Goal: Task Accomplishment & Management: Manage account settings

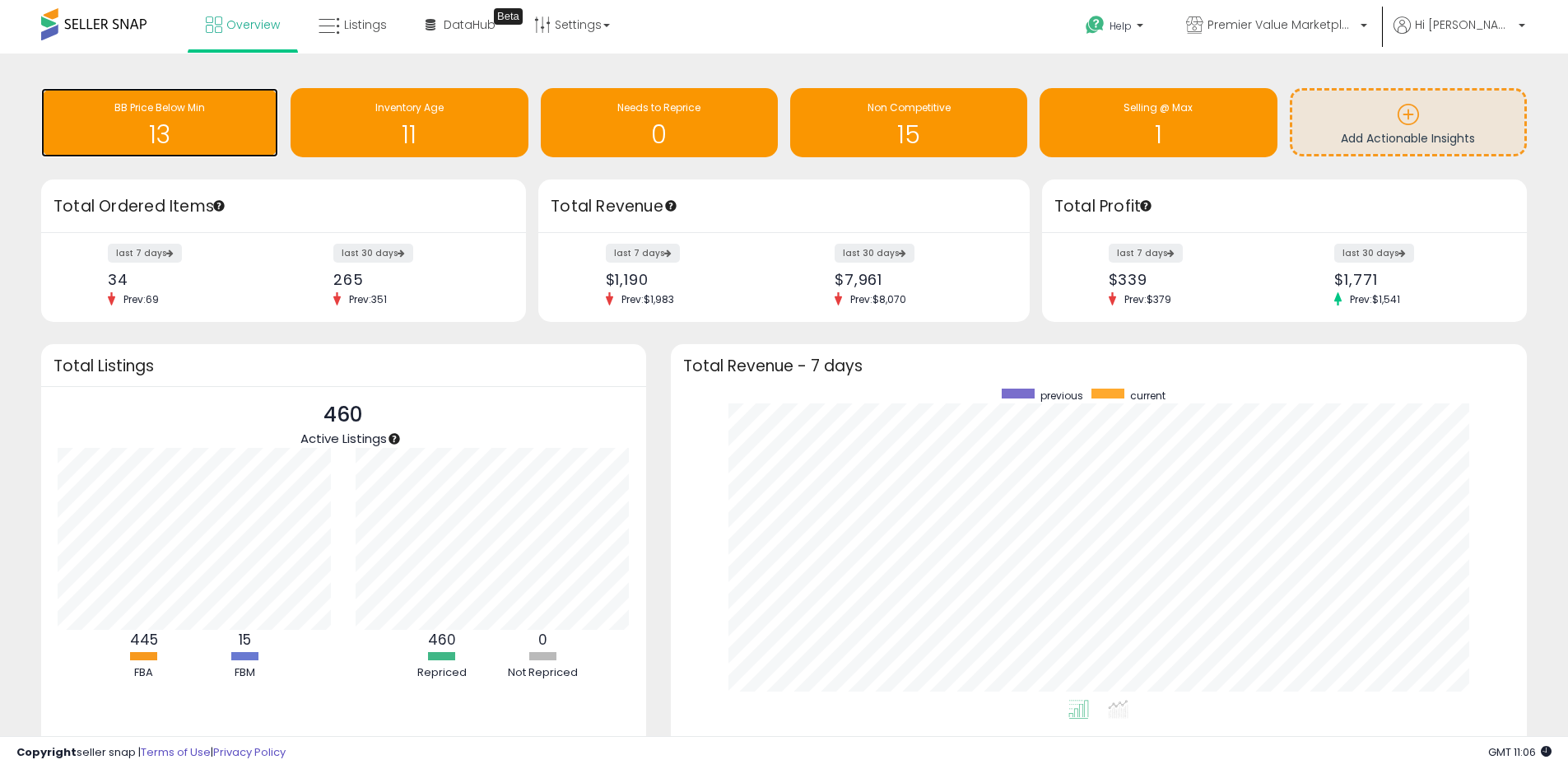
click at [211, 125] on h1 "13" at bounding box center [160, 135] width 221 height 27
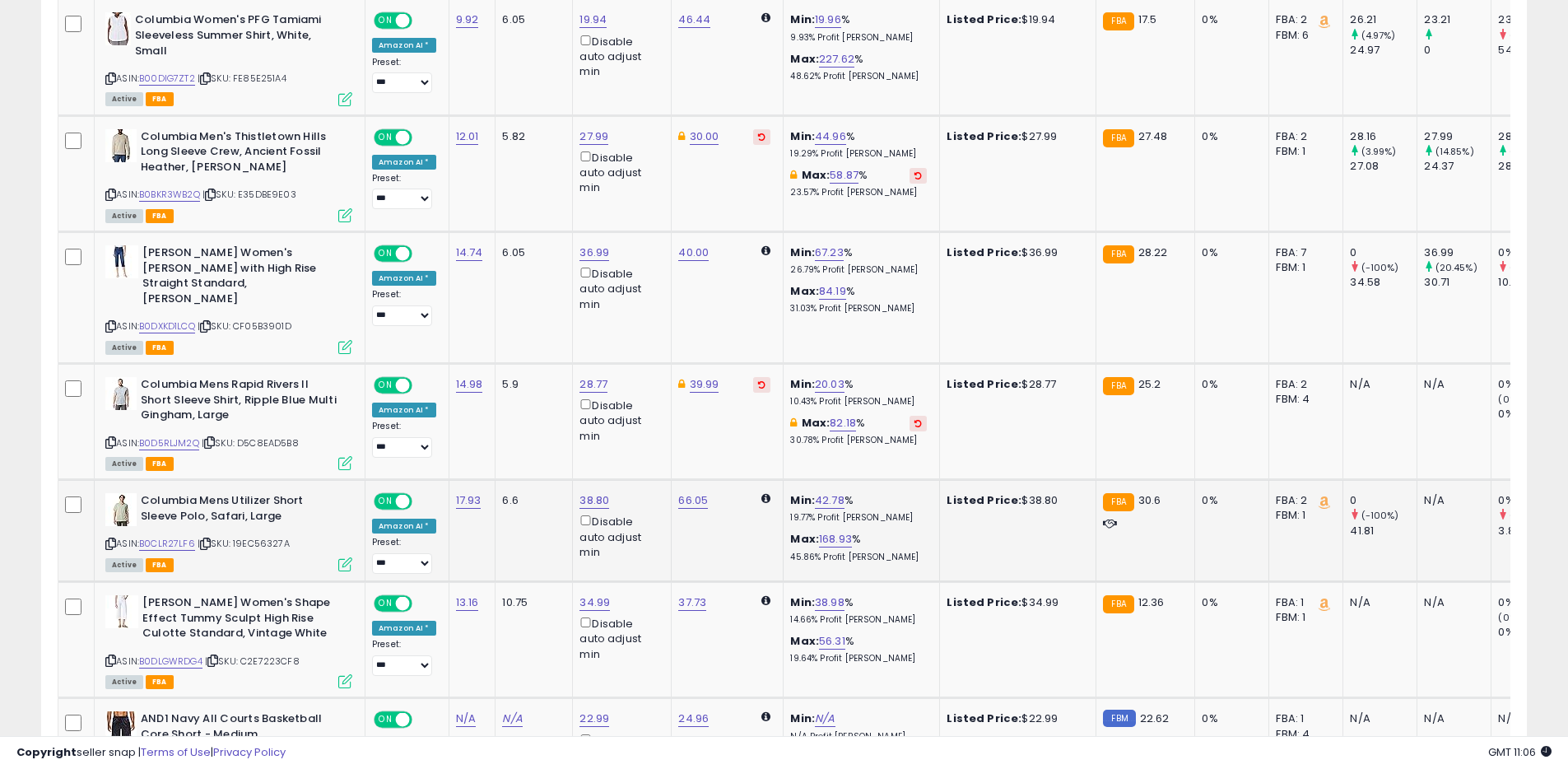
scroll to position [1042, 0]
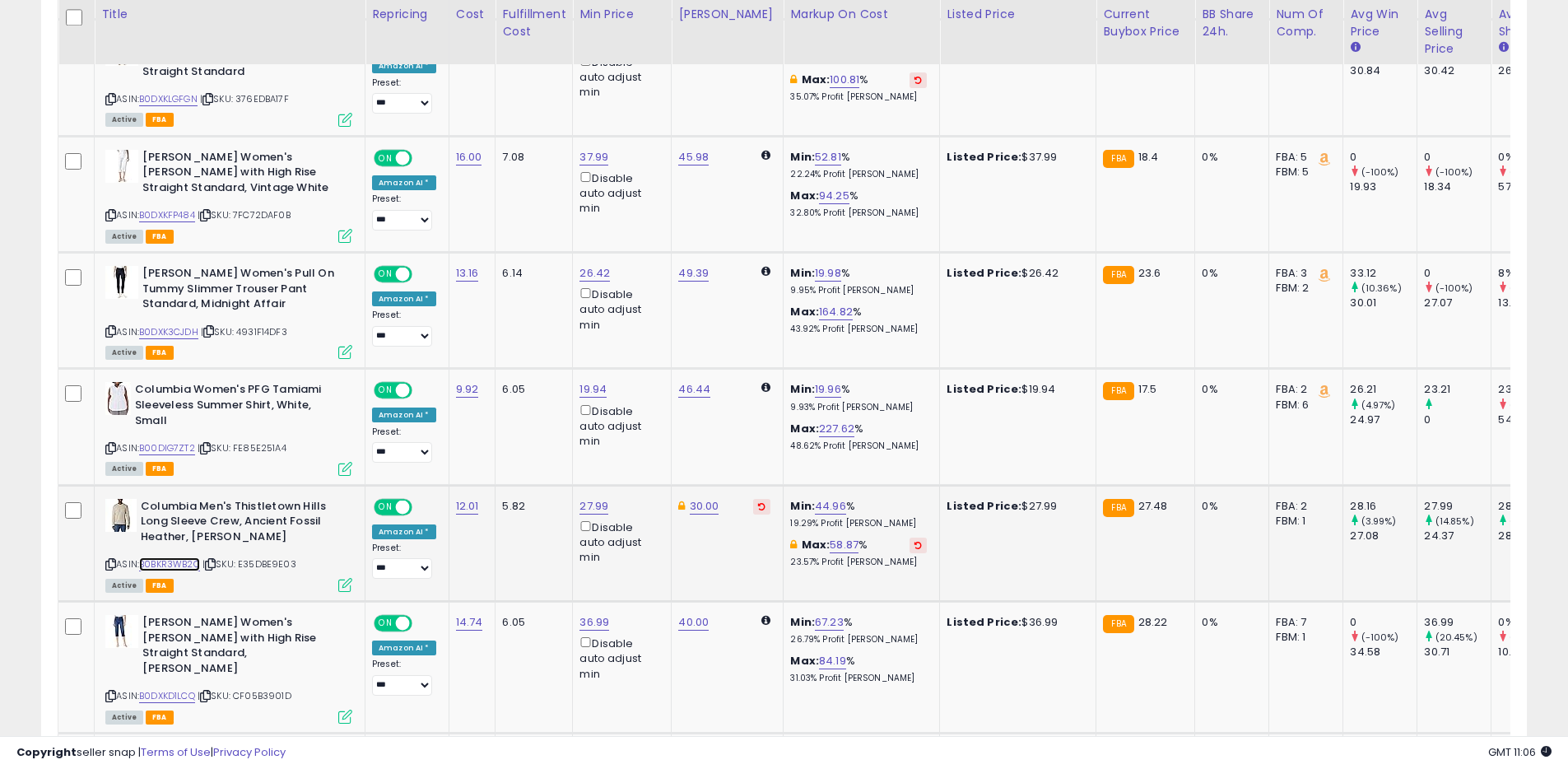
click at [176, 565] on link "B0BKR3WB2Q" at bounding box center [169, 564] width 61 height 14
click at [579, 510] on link "27.99" at bounding box center [594, 506] width 29 height 17
type input "*****"
click at [646, 443] on icon "submit" at bounding box center [641, 448] width 10 height 10
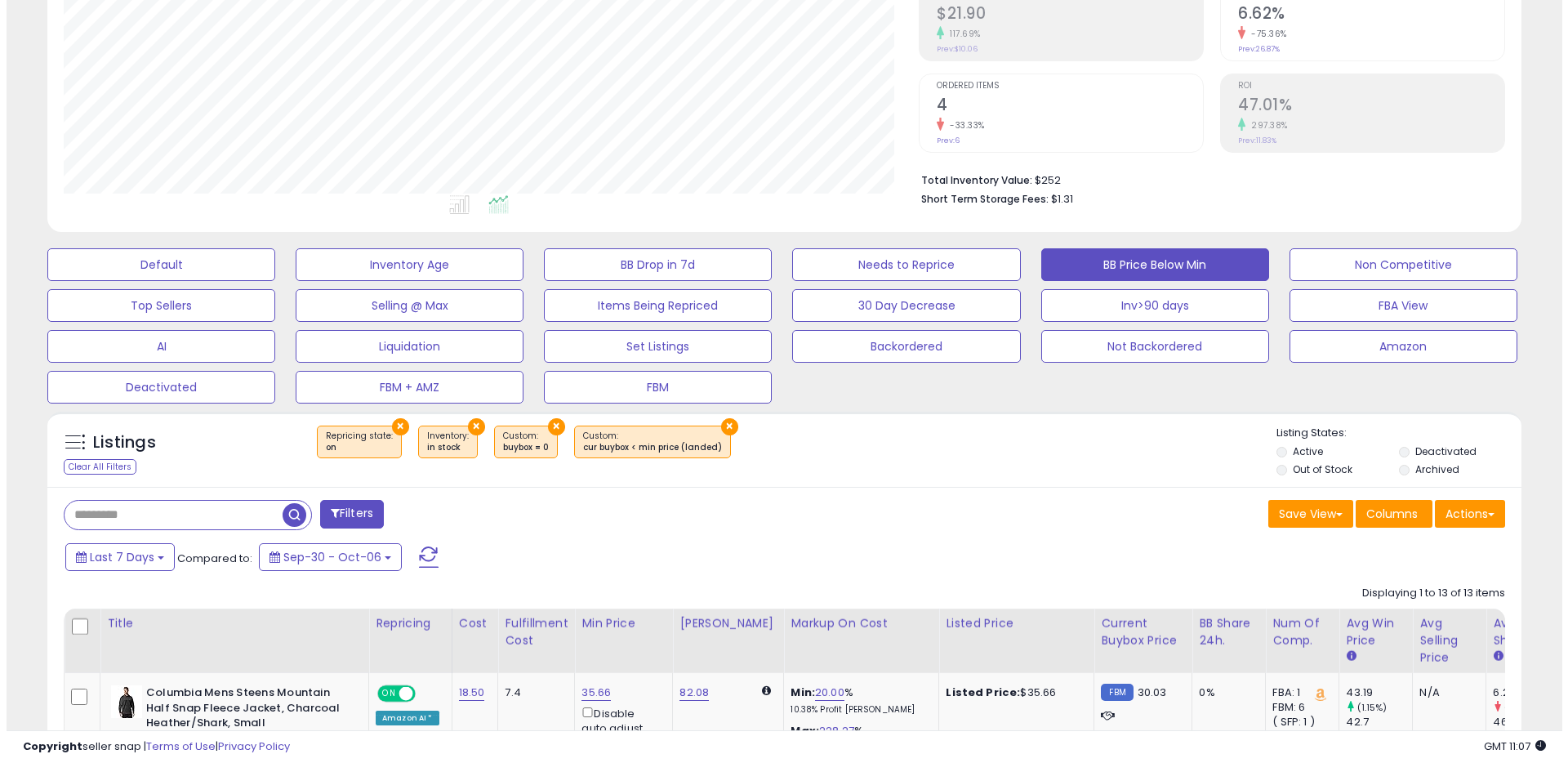
scroll to position [218, 0]
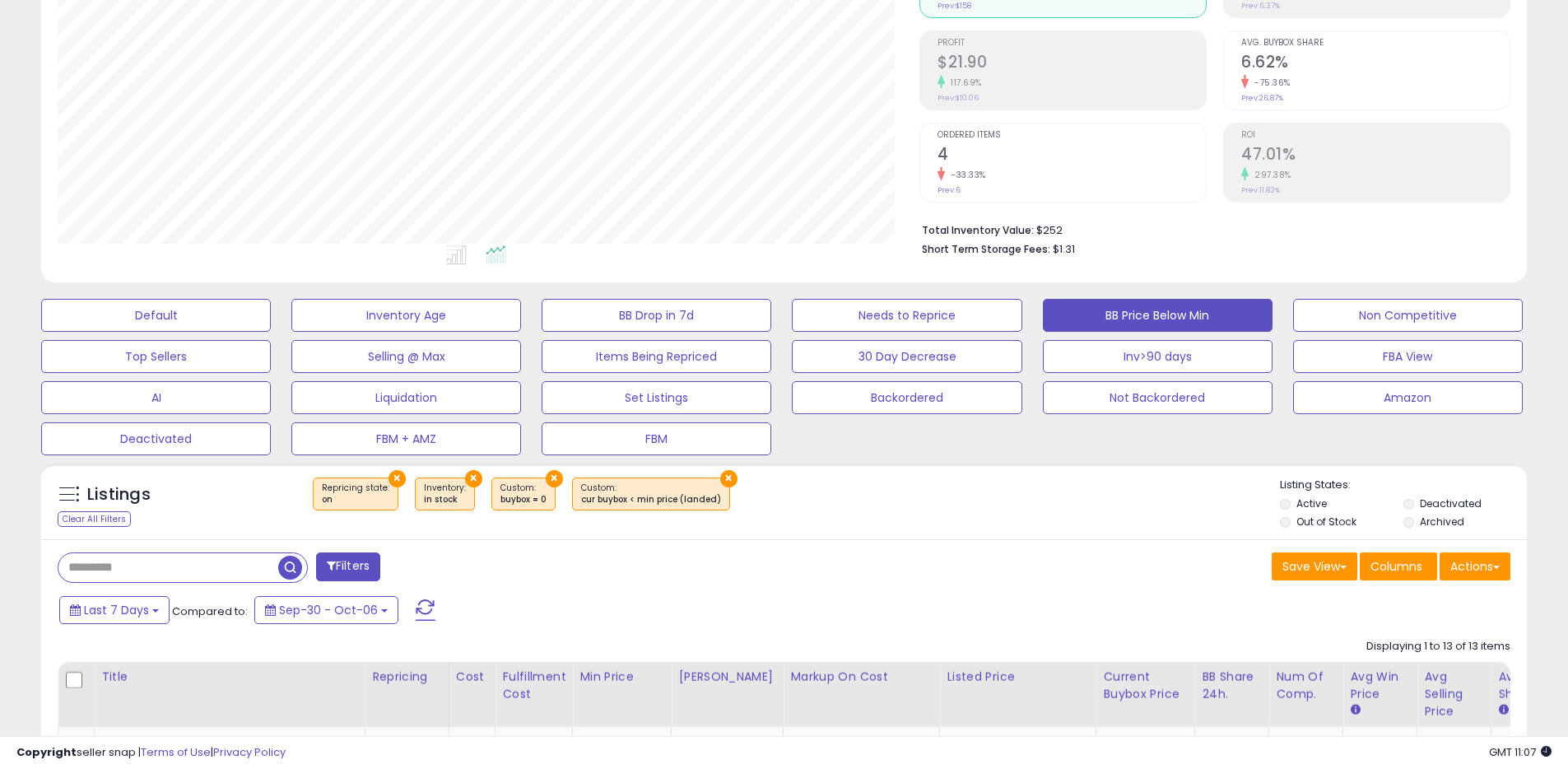
click at [423, 601] on span at bounding box center [425, 609] width 19 height 21
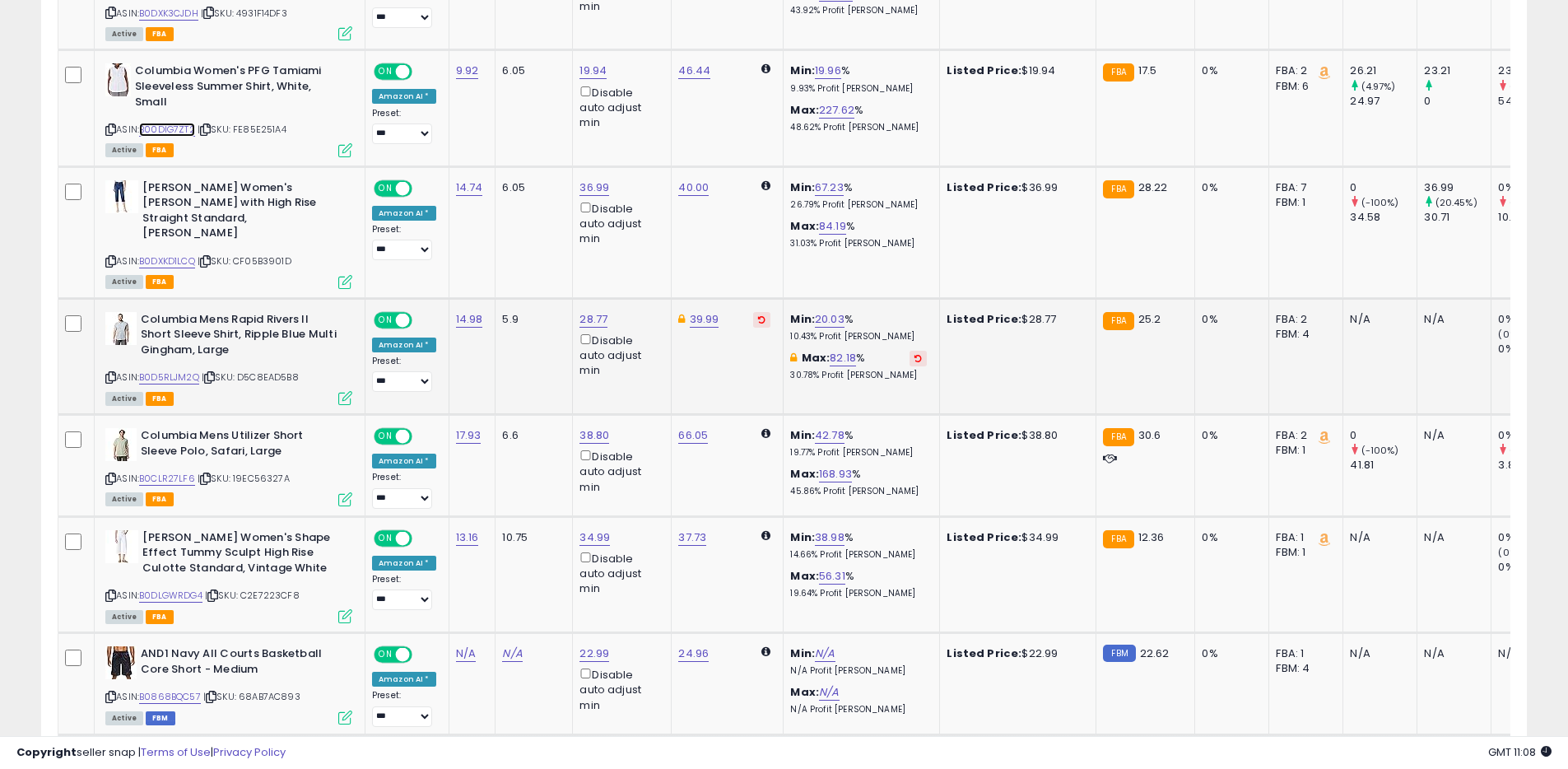
scroll to position [1394, 0]
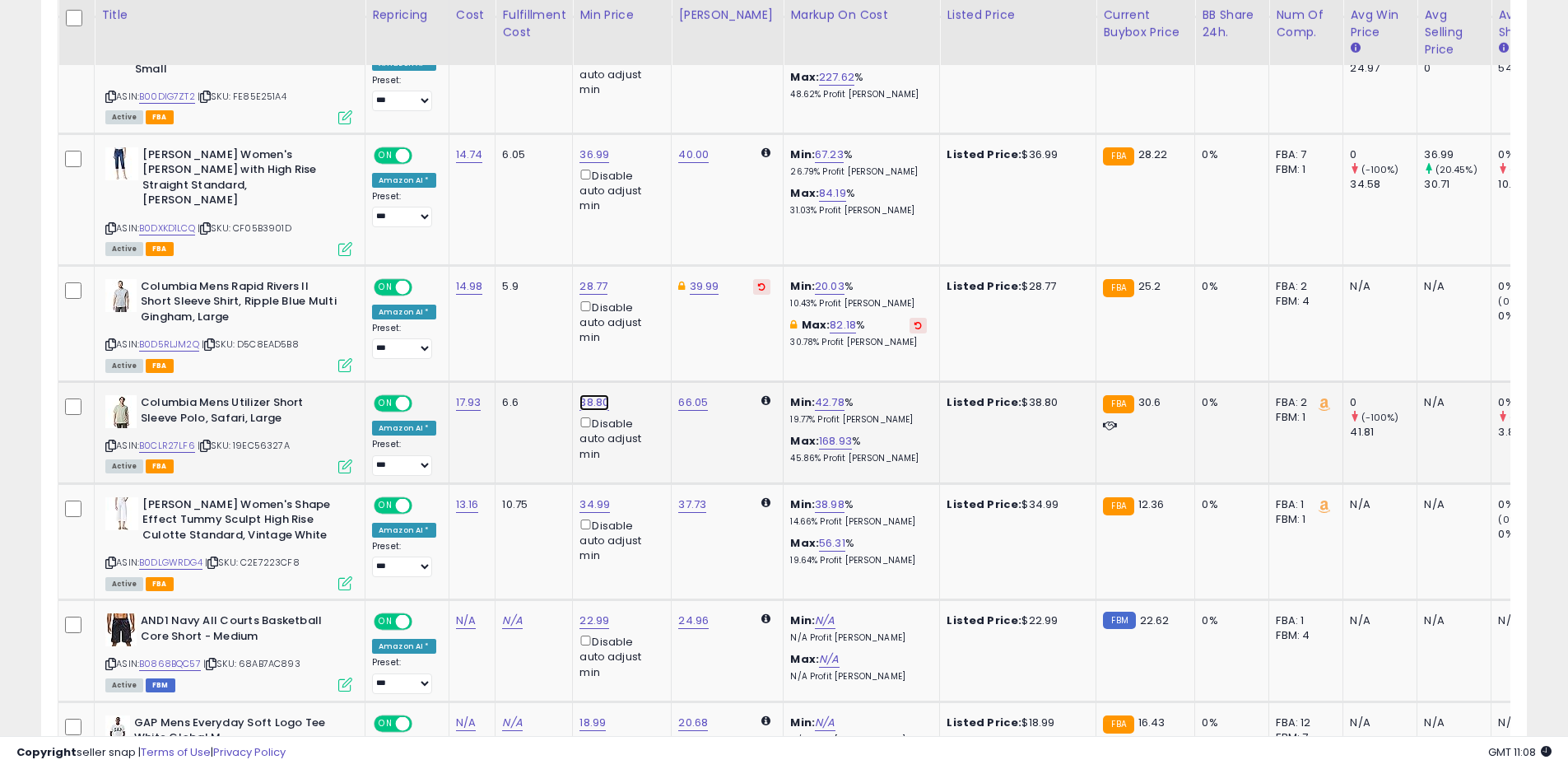
click at [591, 394] on link "38.80" at bounding box center [594, 403] width 29 height 17
type input "*****"
click at [647, 333] on icon "submit" at bounding box center [642, 329] width 10 height 10
click at [182, 338] on link "B0D5RLJM2Q" at bounding box center [168, 344] width 60 height 14
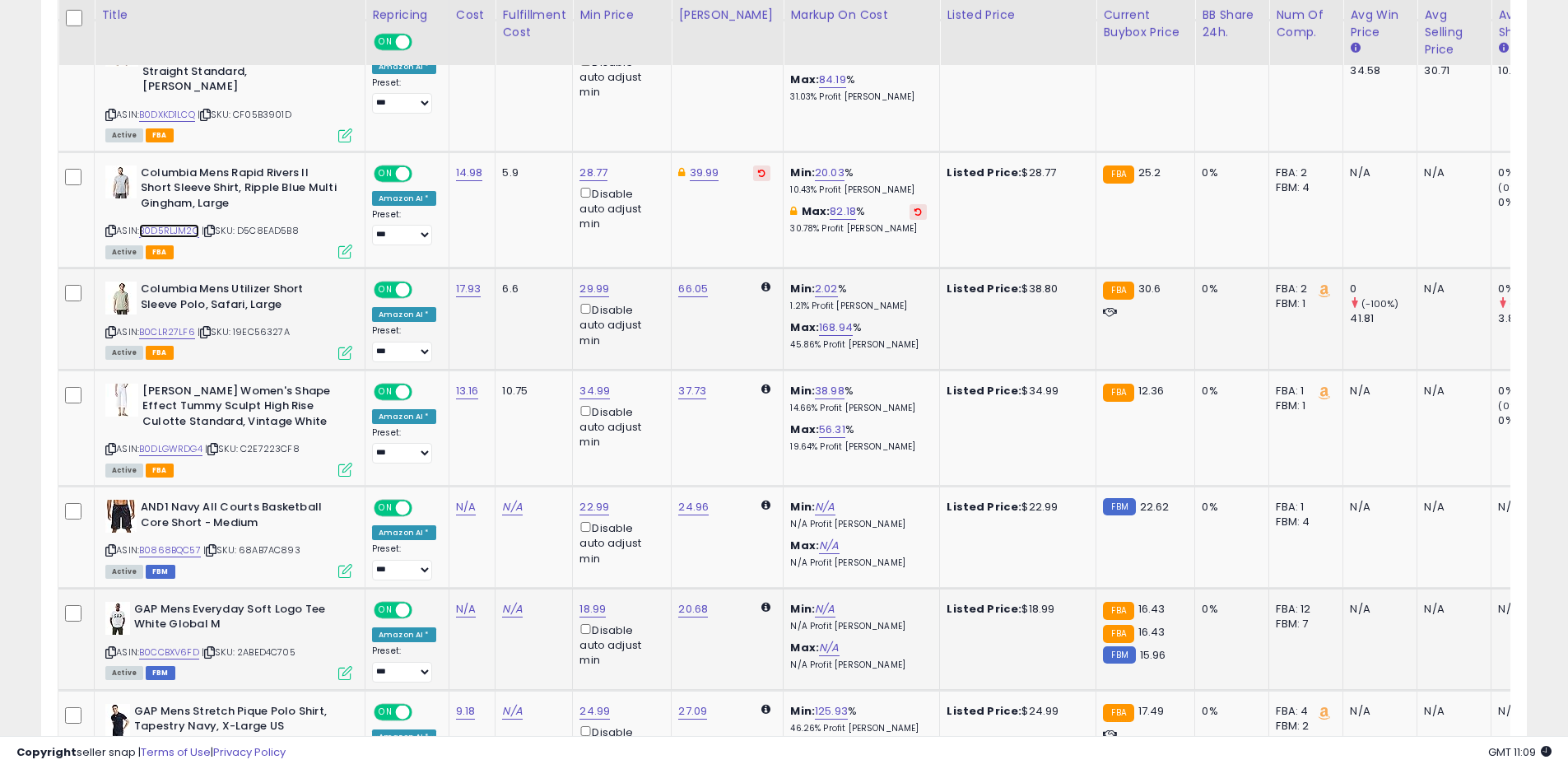
scroll to position [1610, 0]
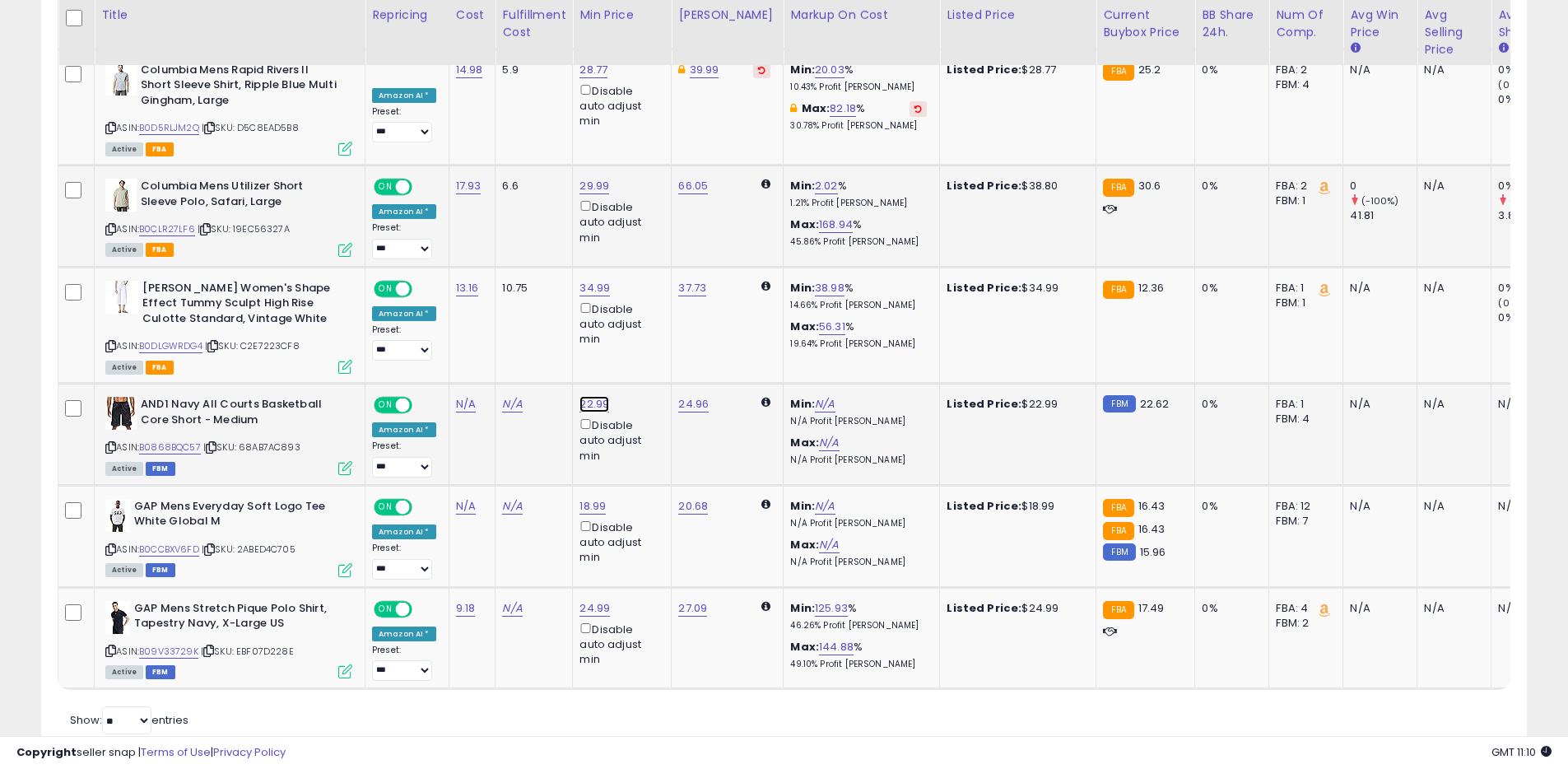
click at [580, 396] on link "22.99" at bounding box center [594, 404] width 29 height 17
type input "*****"
click at [646, 334] on icon "submit" at bounding box center [641, 331] width 10 height 10
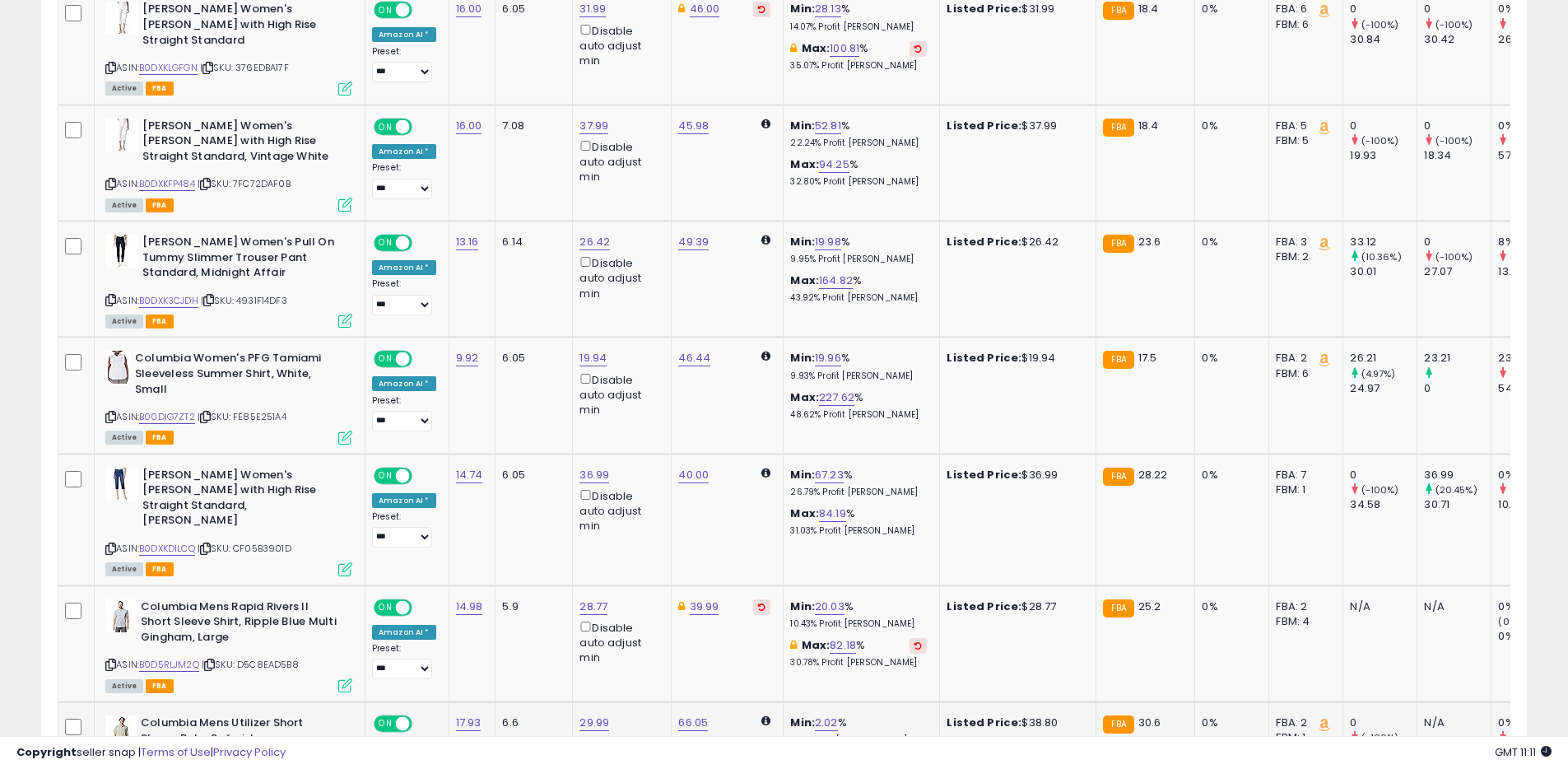
scroll to position [484, 0]
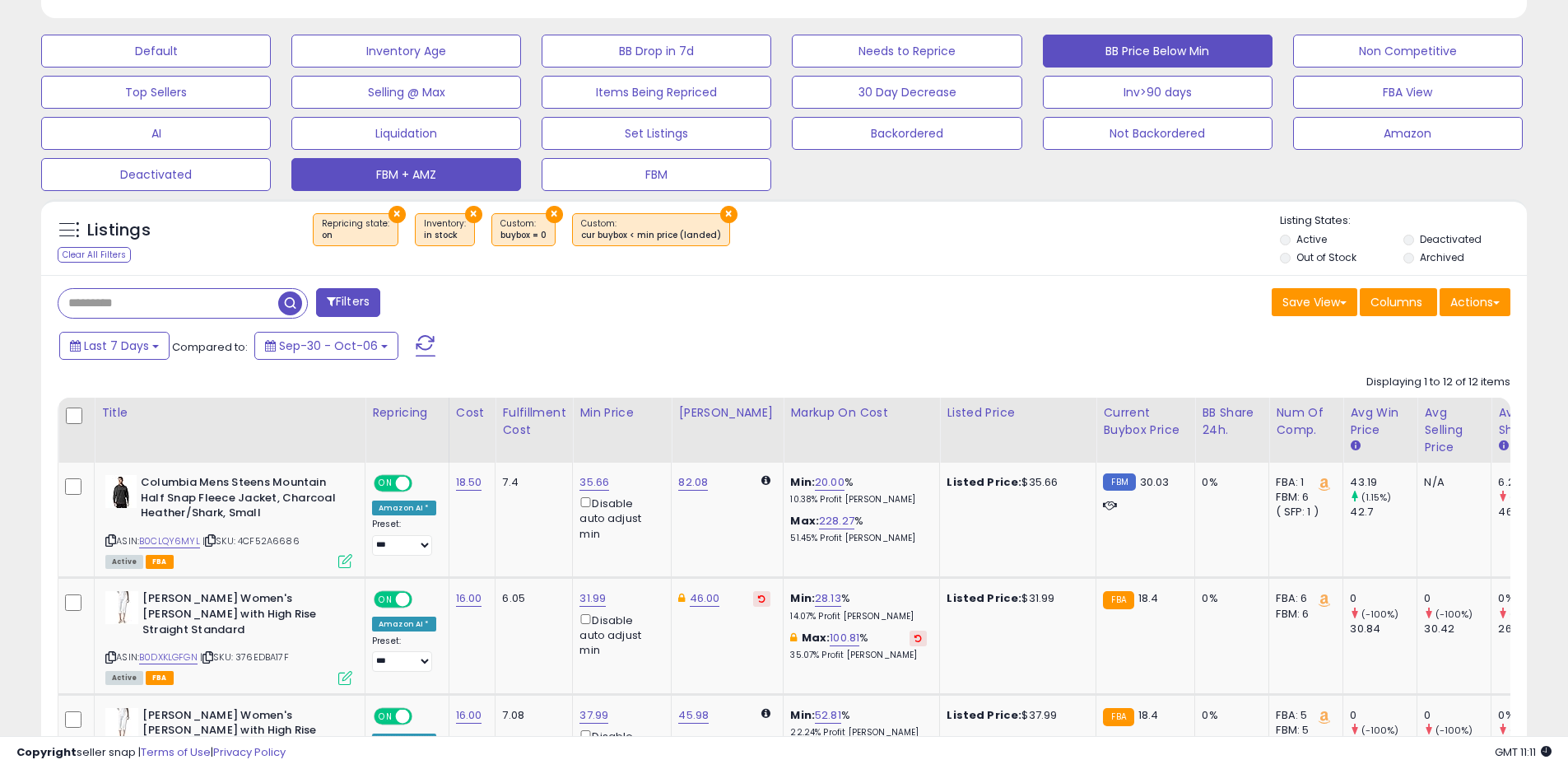
click at [424, 344] on span at bounding box center [425, 345] width 19 height 21
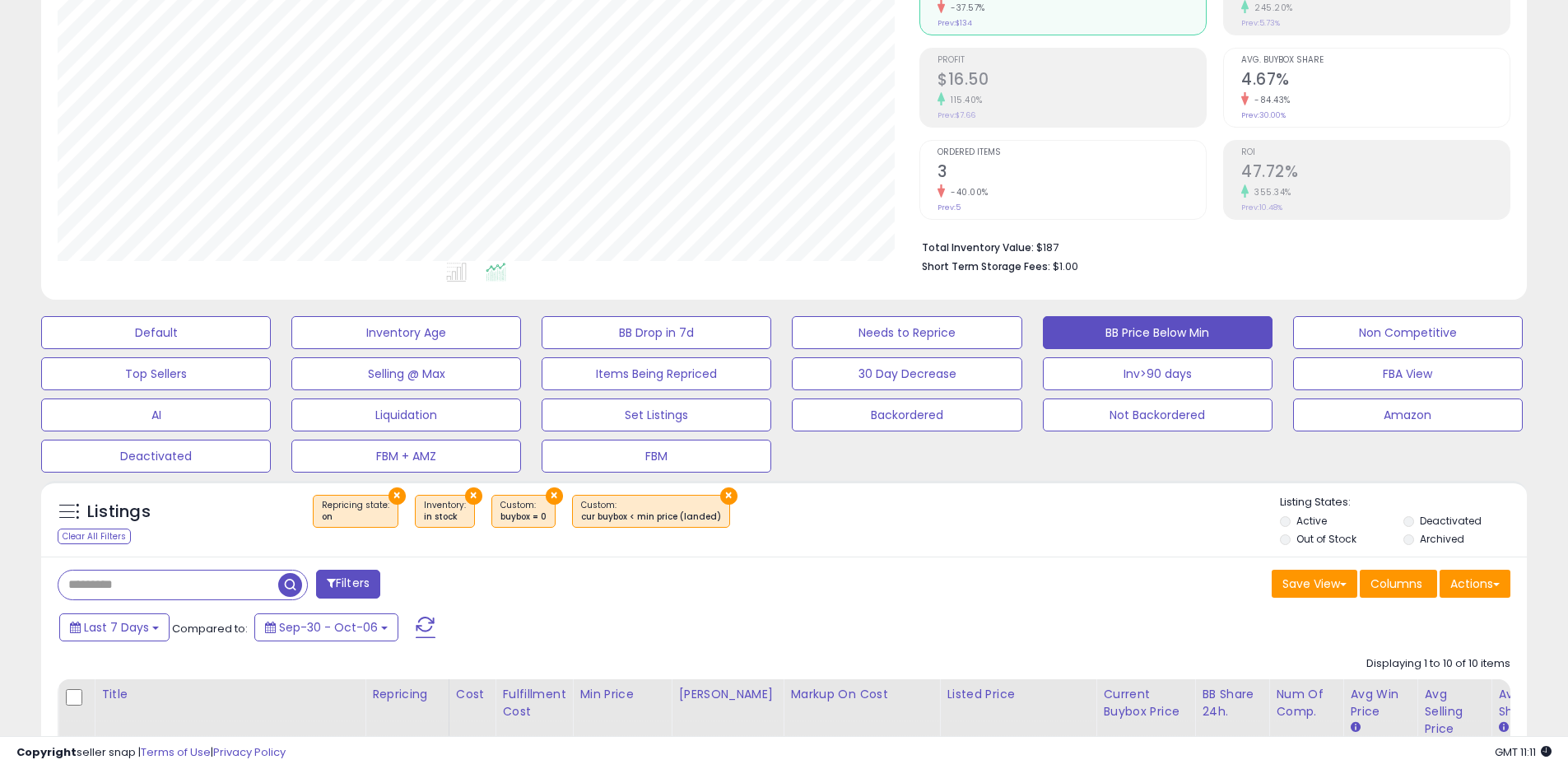
scroll to position [323, 0]
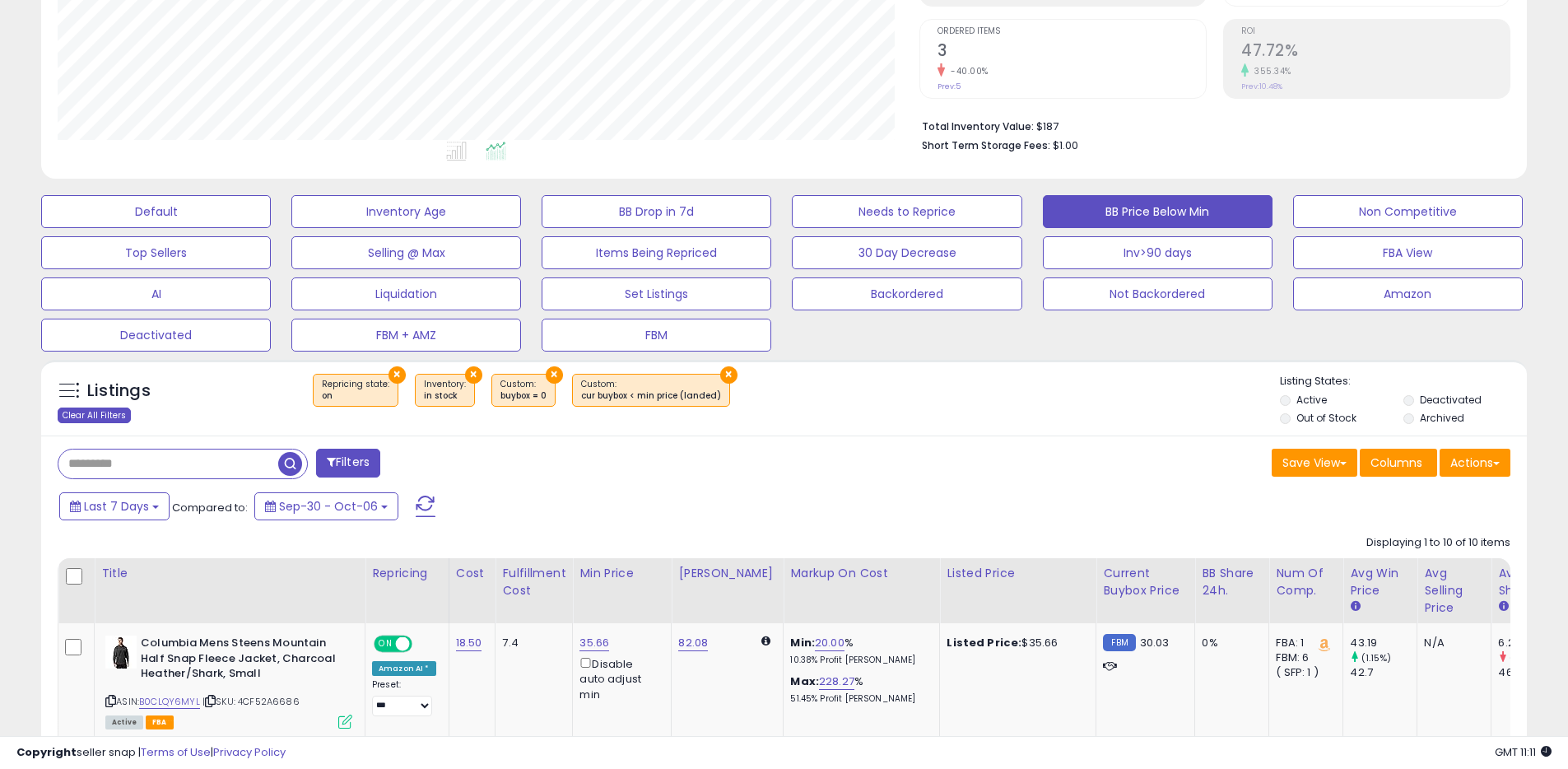
click at [105, 414] on div "Clear All Filters" at bounding box center [93, 415] width 73 height 16
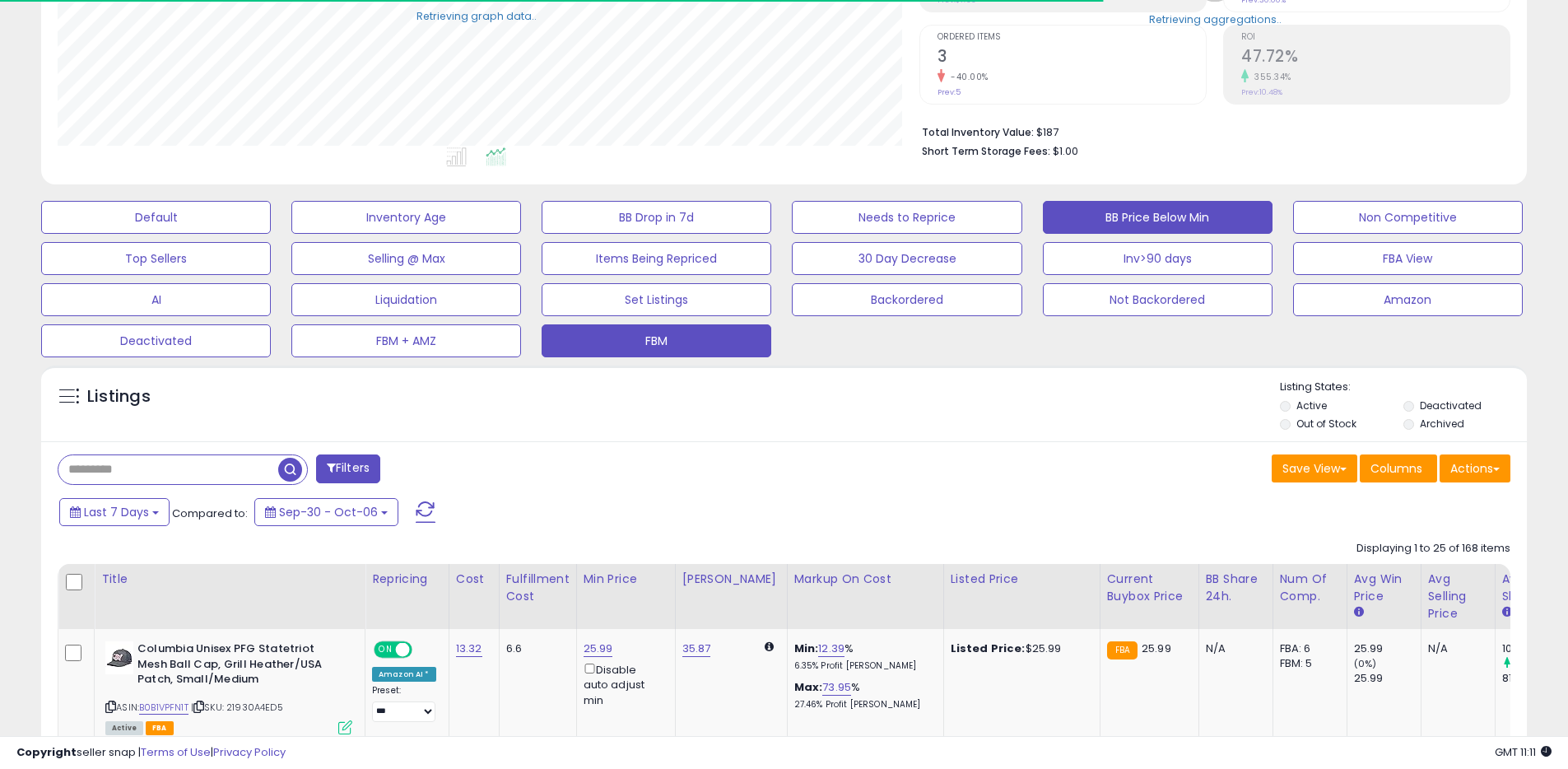
scroll to position [338, 861]
click at [717, 336] on button "FBM" at bounding box center [656, 340] width 230 height 33
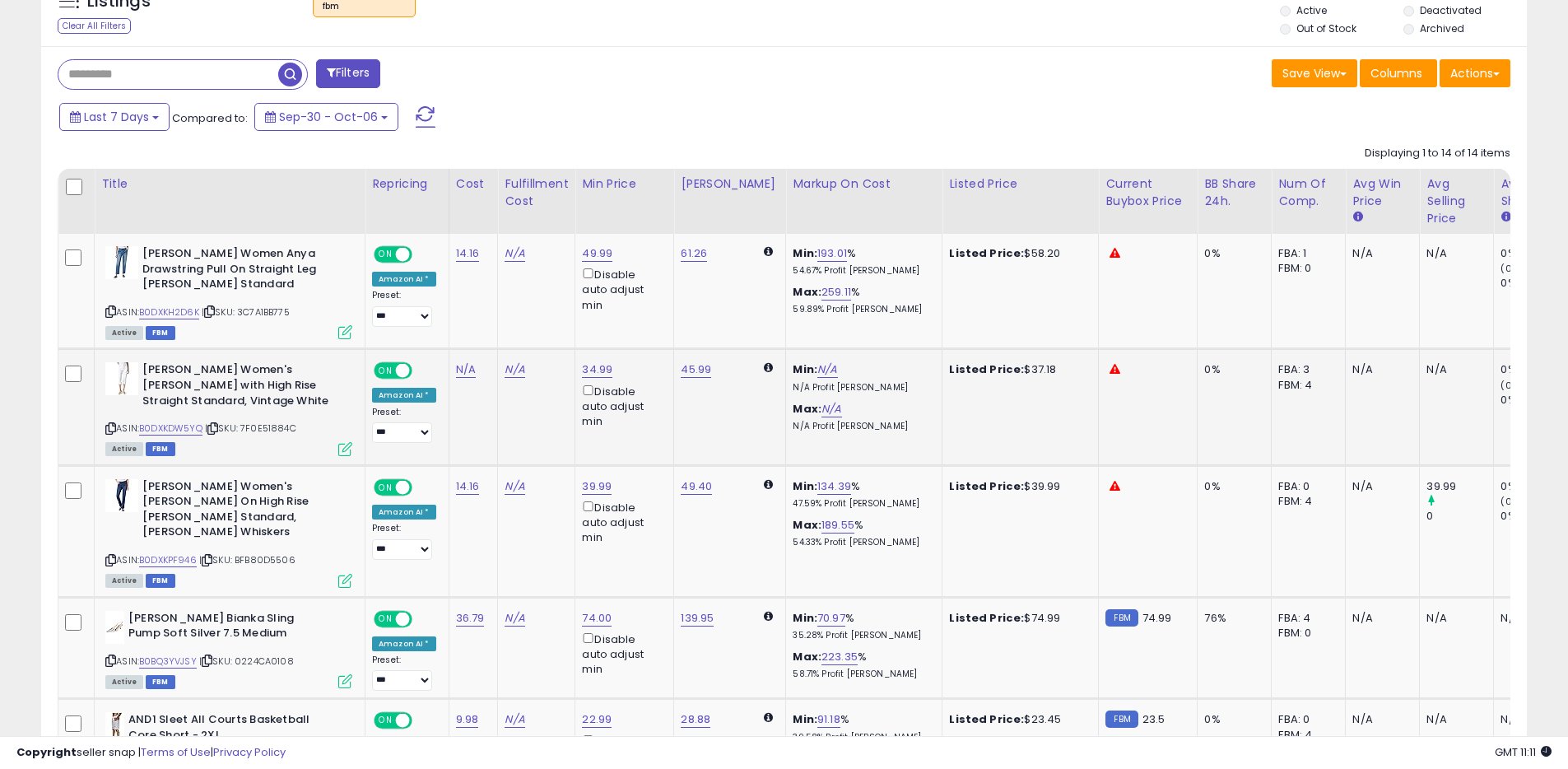
scroll to position [761, 0]
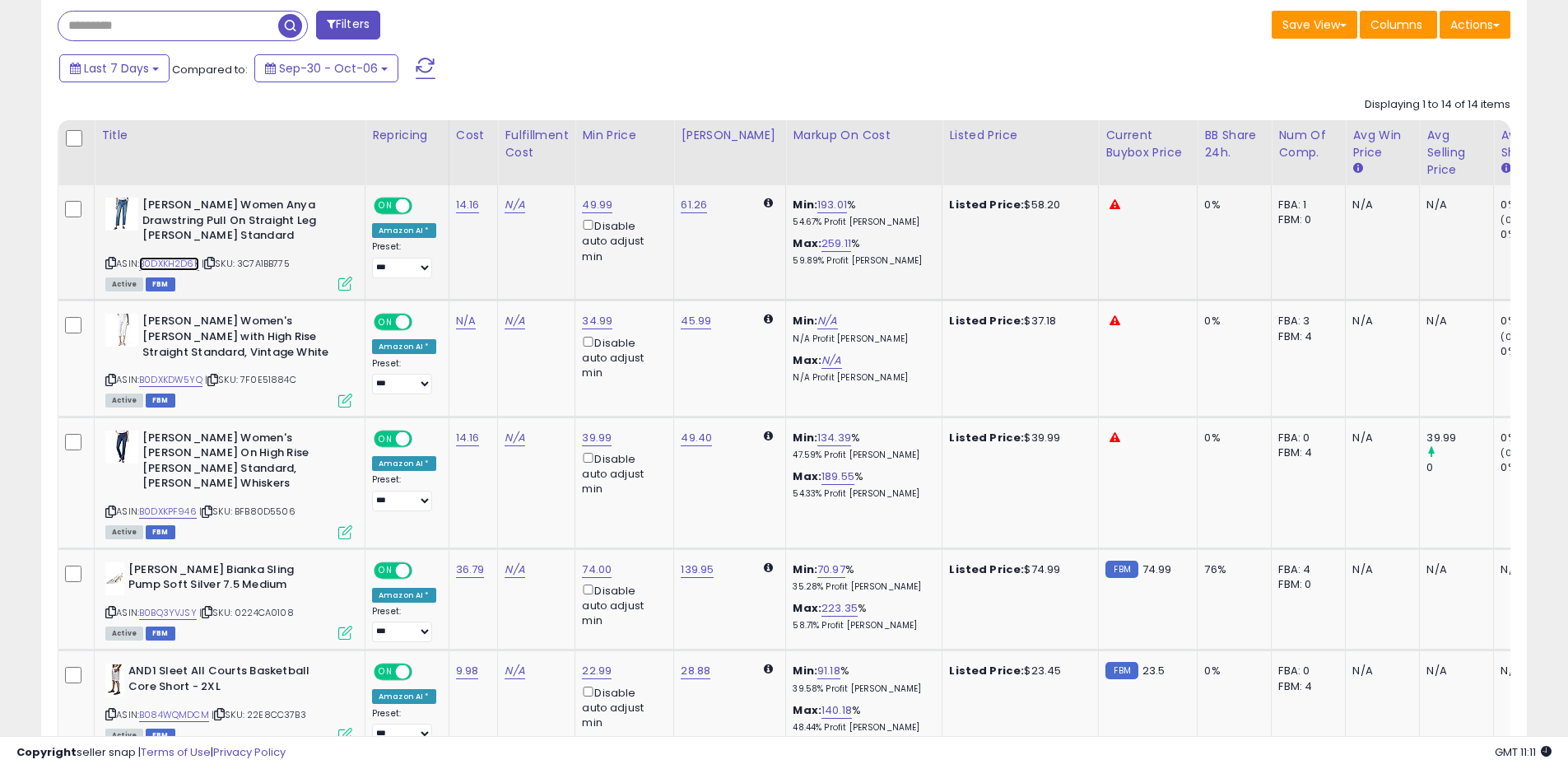
click at [152, 257] on link "B0DXKH2D6K" at bounding box center [168, 264] width 60 height 14
click at [181, 377] on link "B0DXKDW5YQ" at bounding box center [170, 380] width 63 height 14
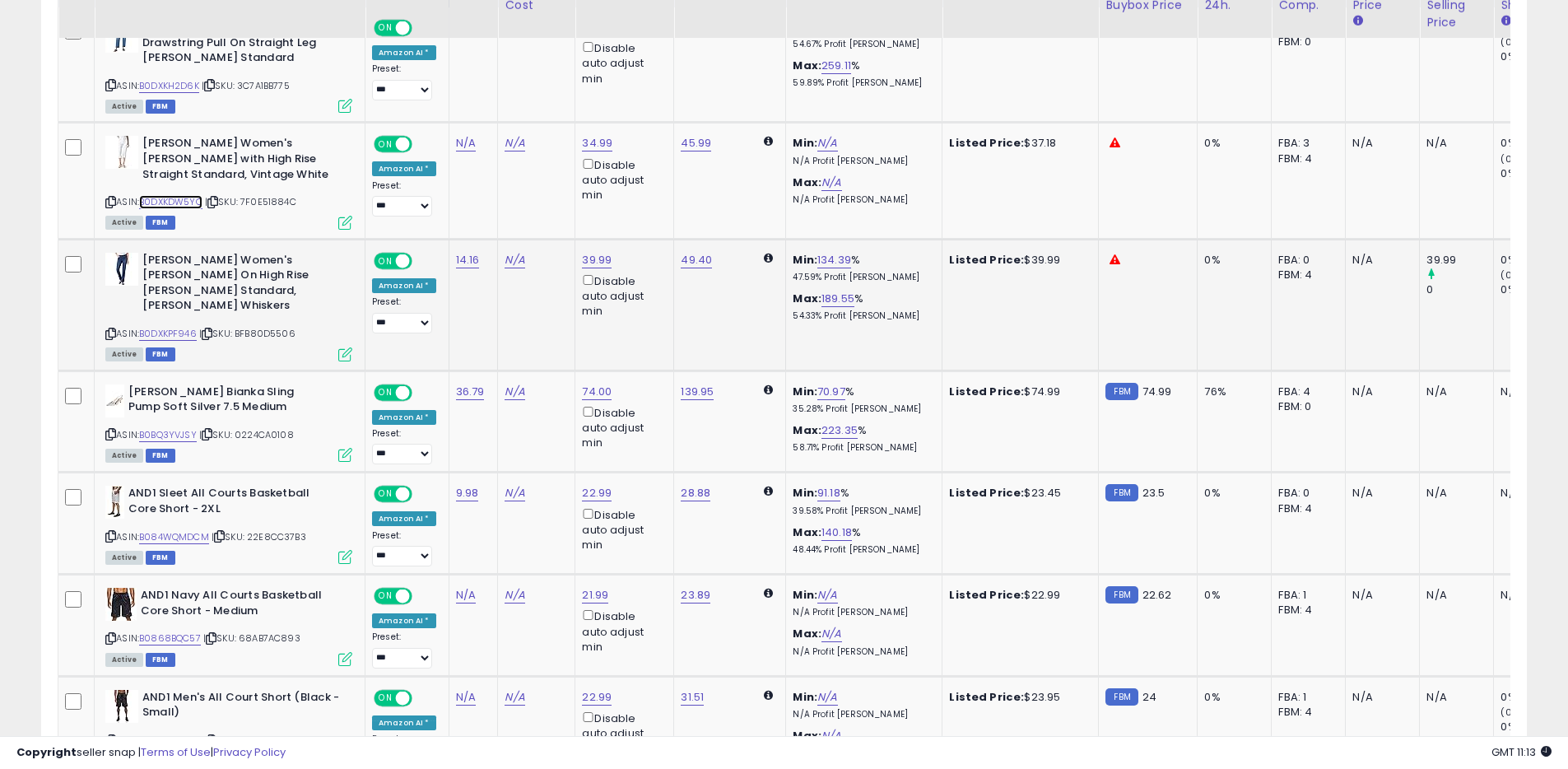
scroll to position [956, 0]
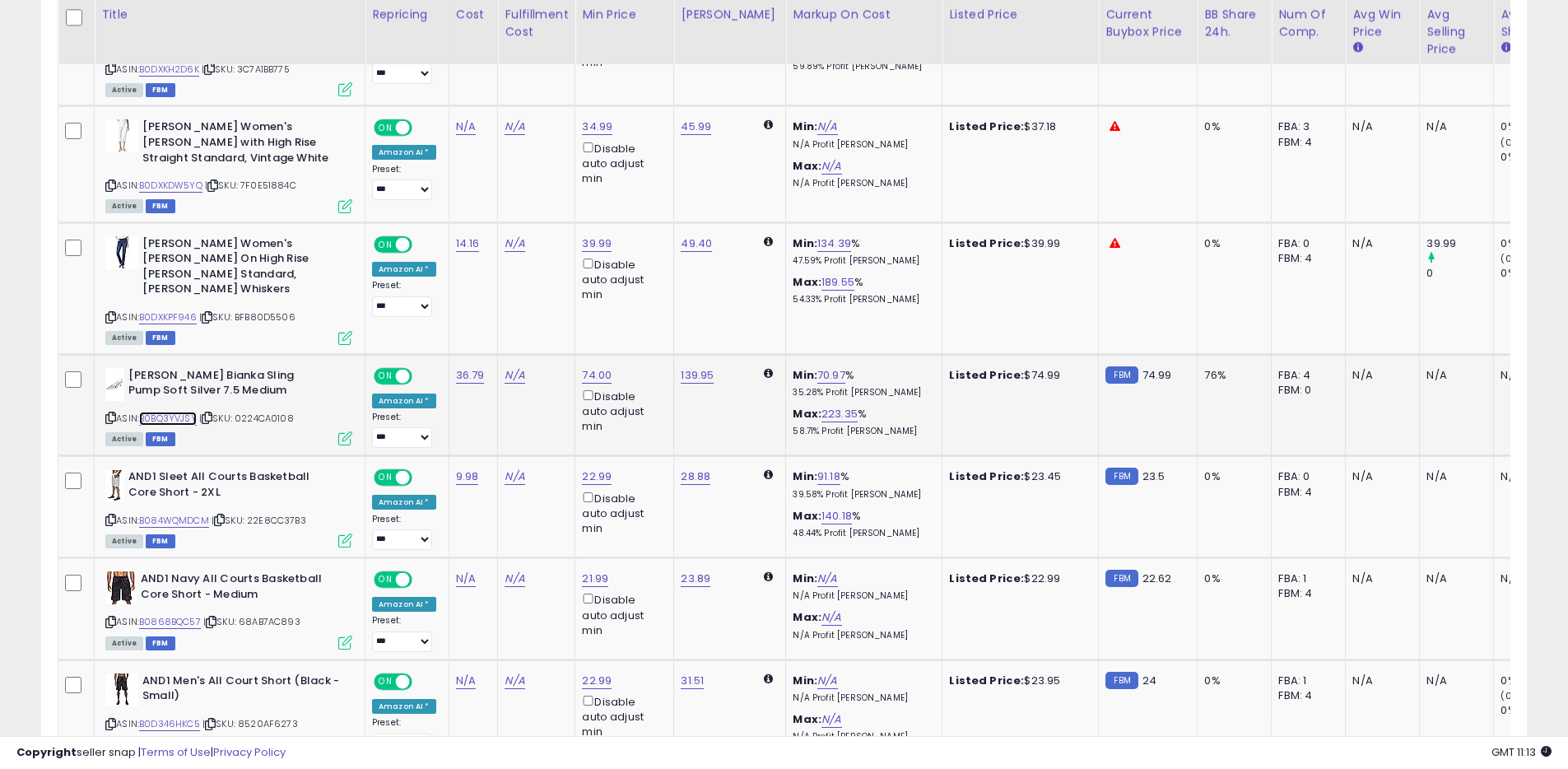
click at [171, 412] on link "B0BQ3YVJSY" at bounding box center [168, 419] width 57 height 14
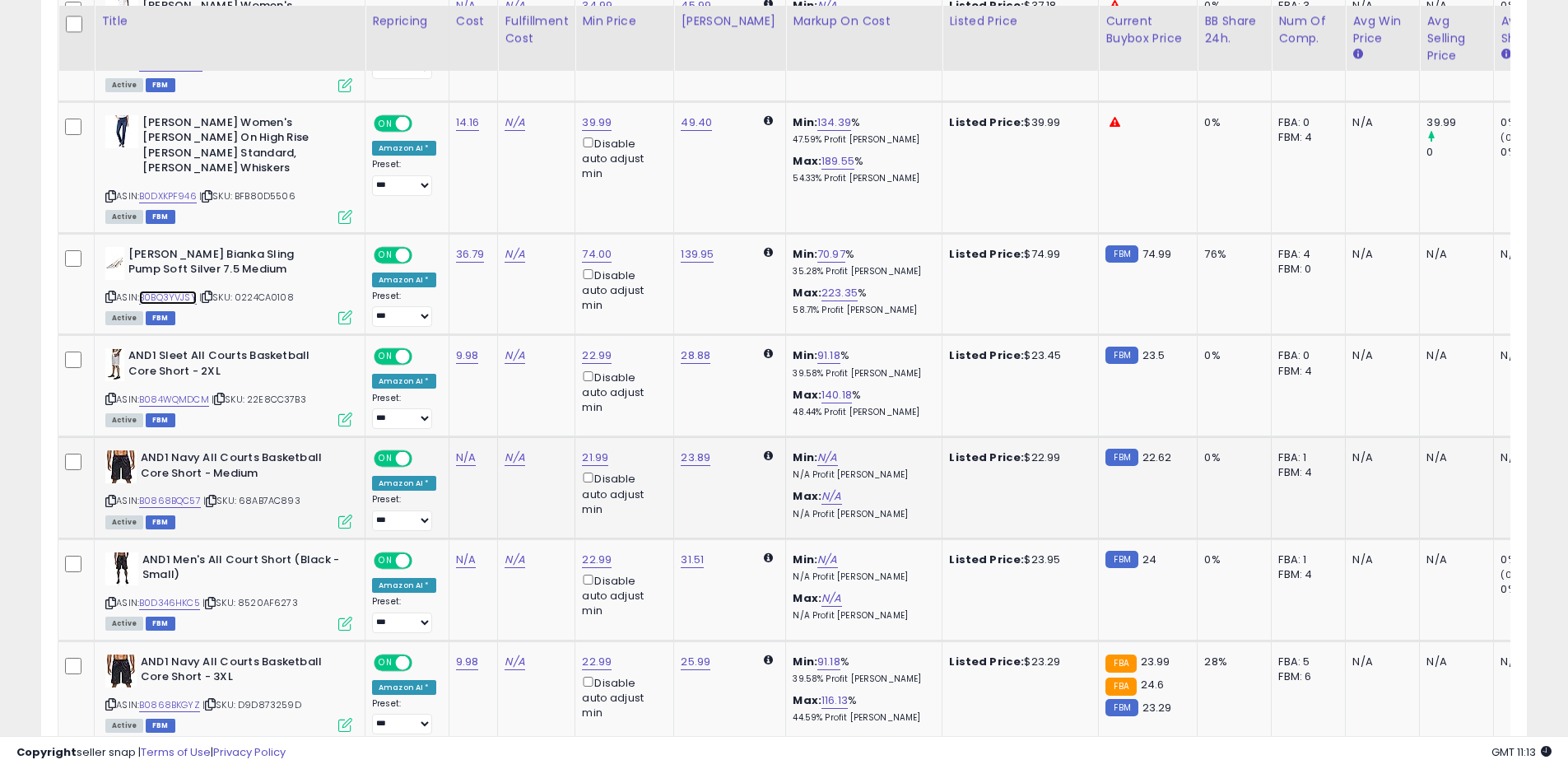
scroll to position [1083, 0]
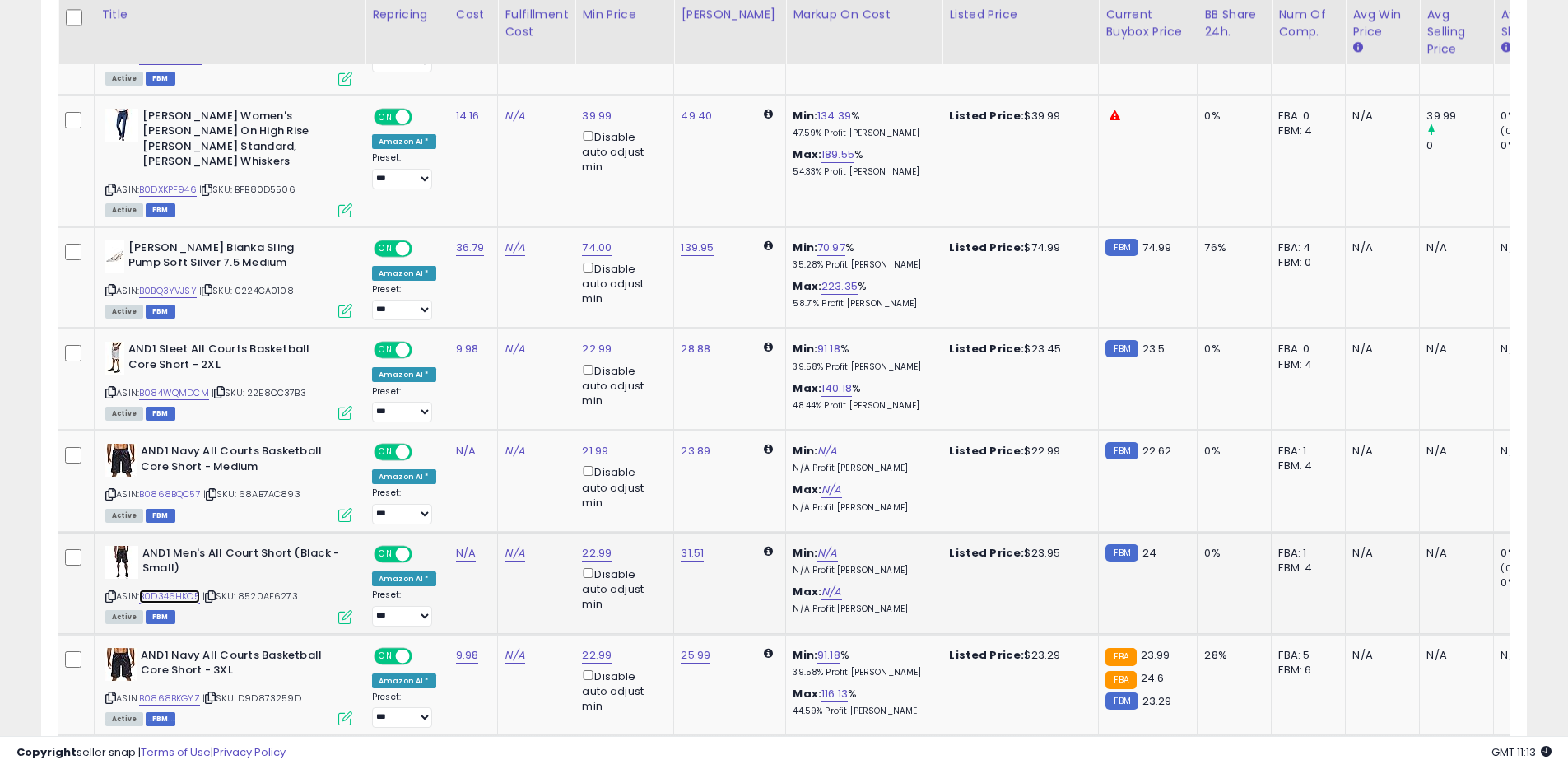
click at [168, 590] on link "B0D346HKC5" at bounding box center [169, 596] width 61 height 14
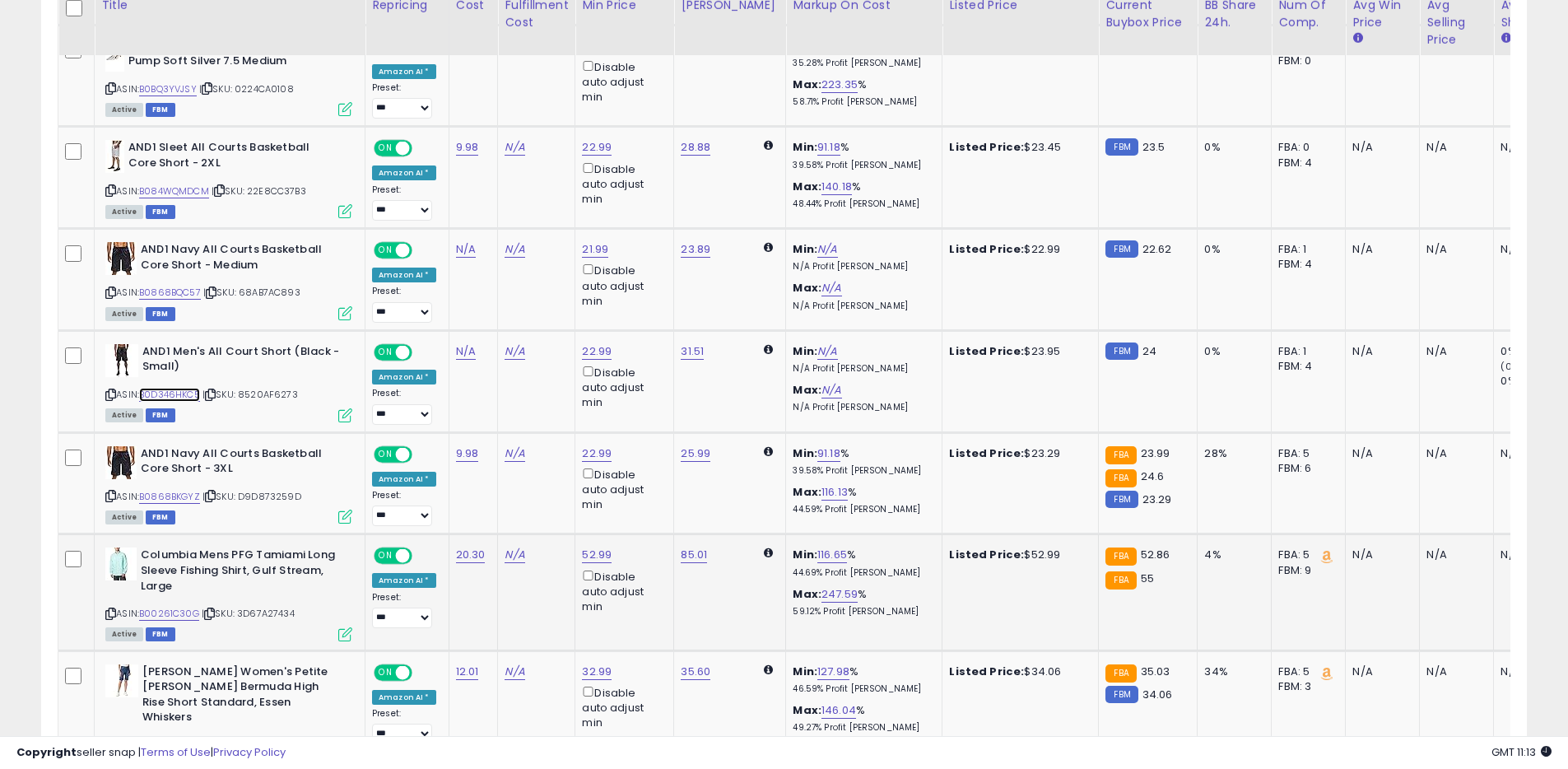
scroll to position [1332, 0]
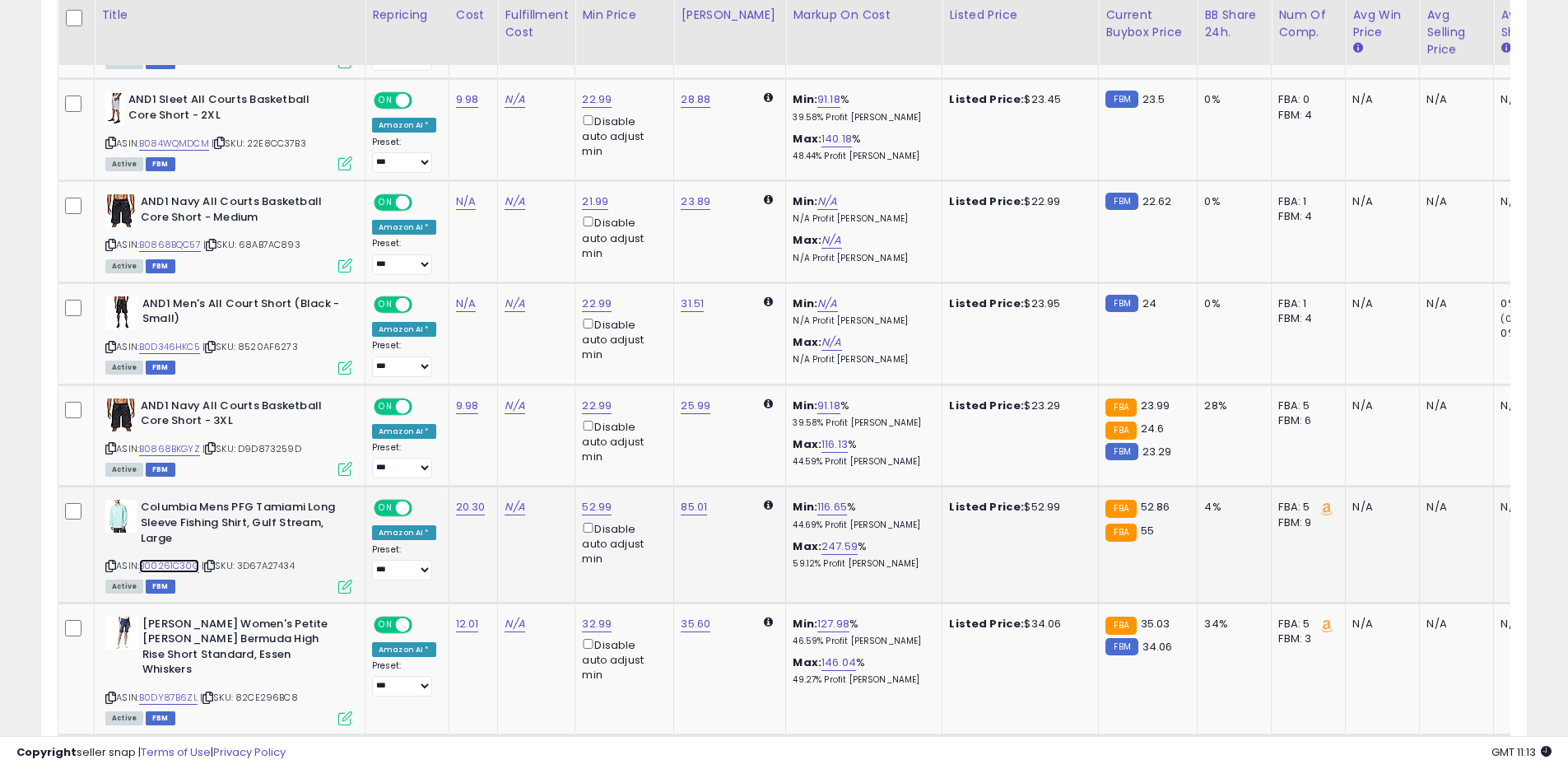
click at [179, 559] on link "B00261C30G" at bounding box center [168, 566] width 60 height 14
click at [595, 499] on link "52.99" at bounding box center [596, 507] width 29 height 17
type input "*****"
click at [648, 437] on icon "submit" at bounding box center [643, 434] width 10 height 10
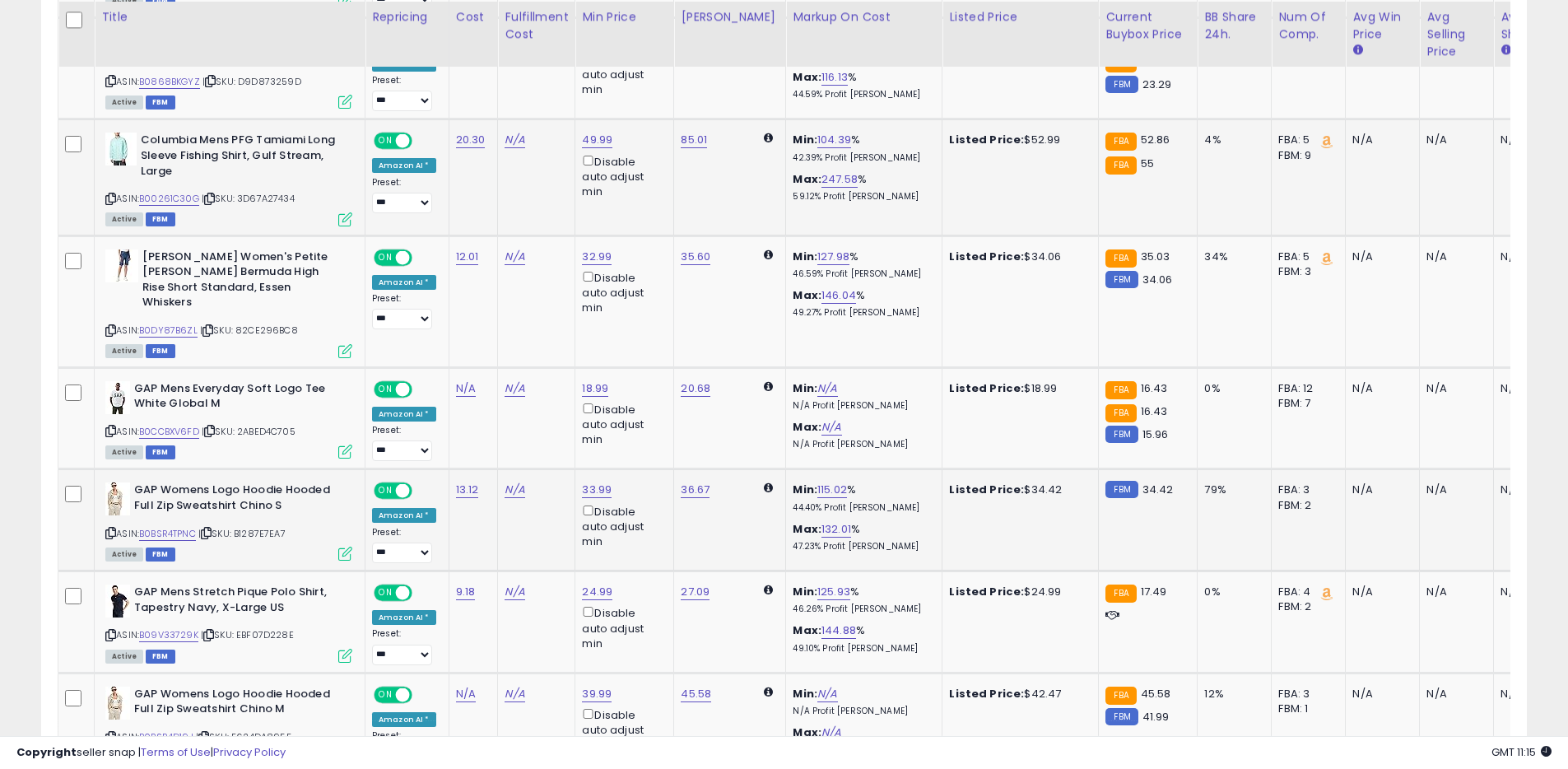
scroll to position [1702, 0]
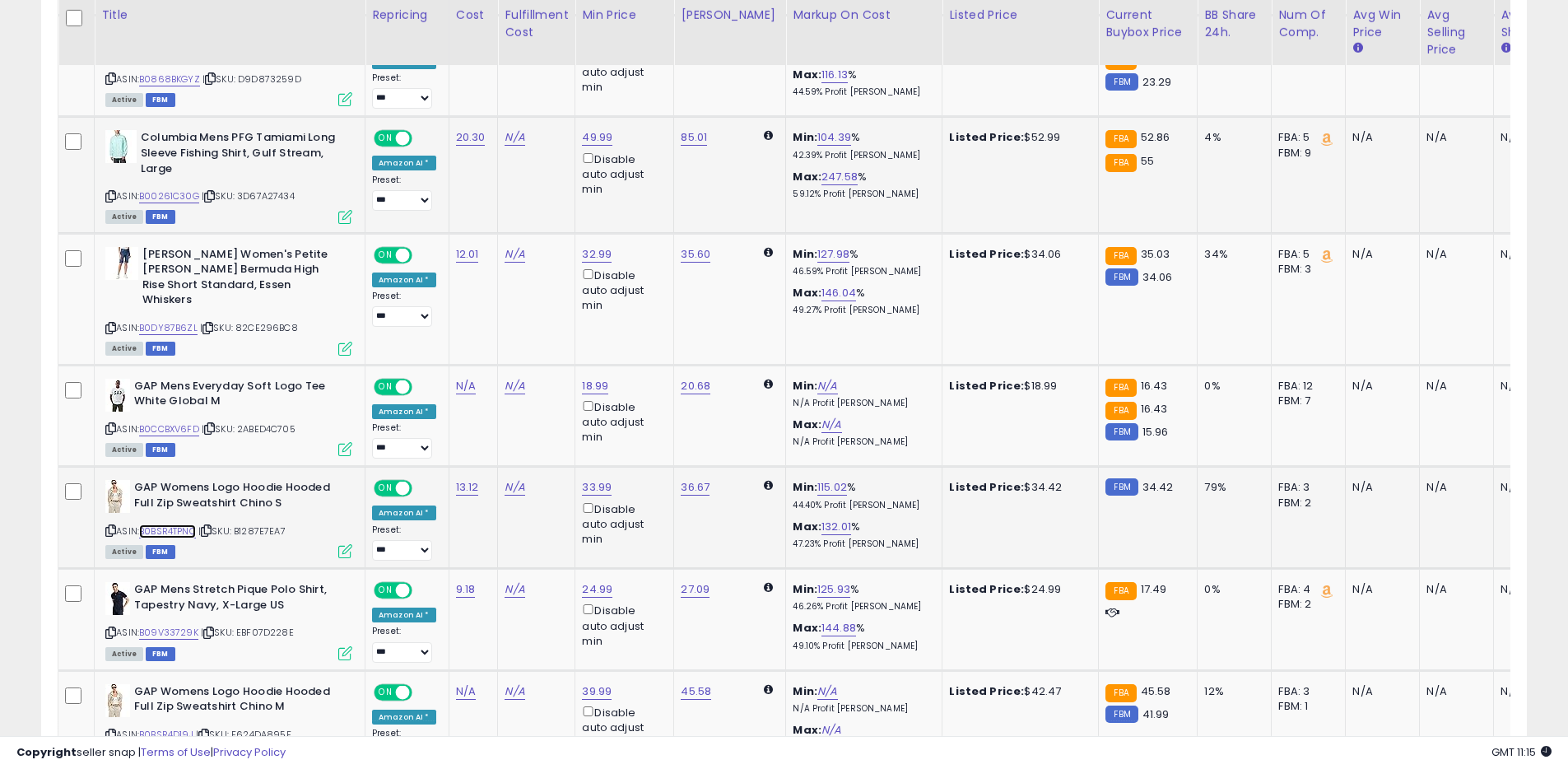
click at [186, 525] on link "B0BSR4TPNC" at bounding box center [167, 531] width 56 height 14
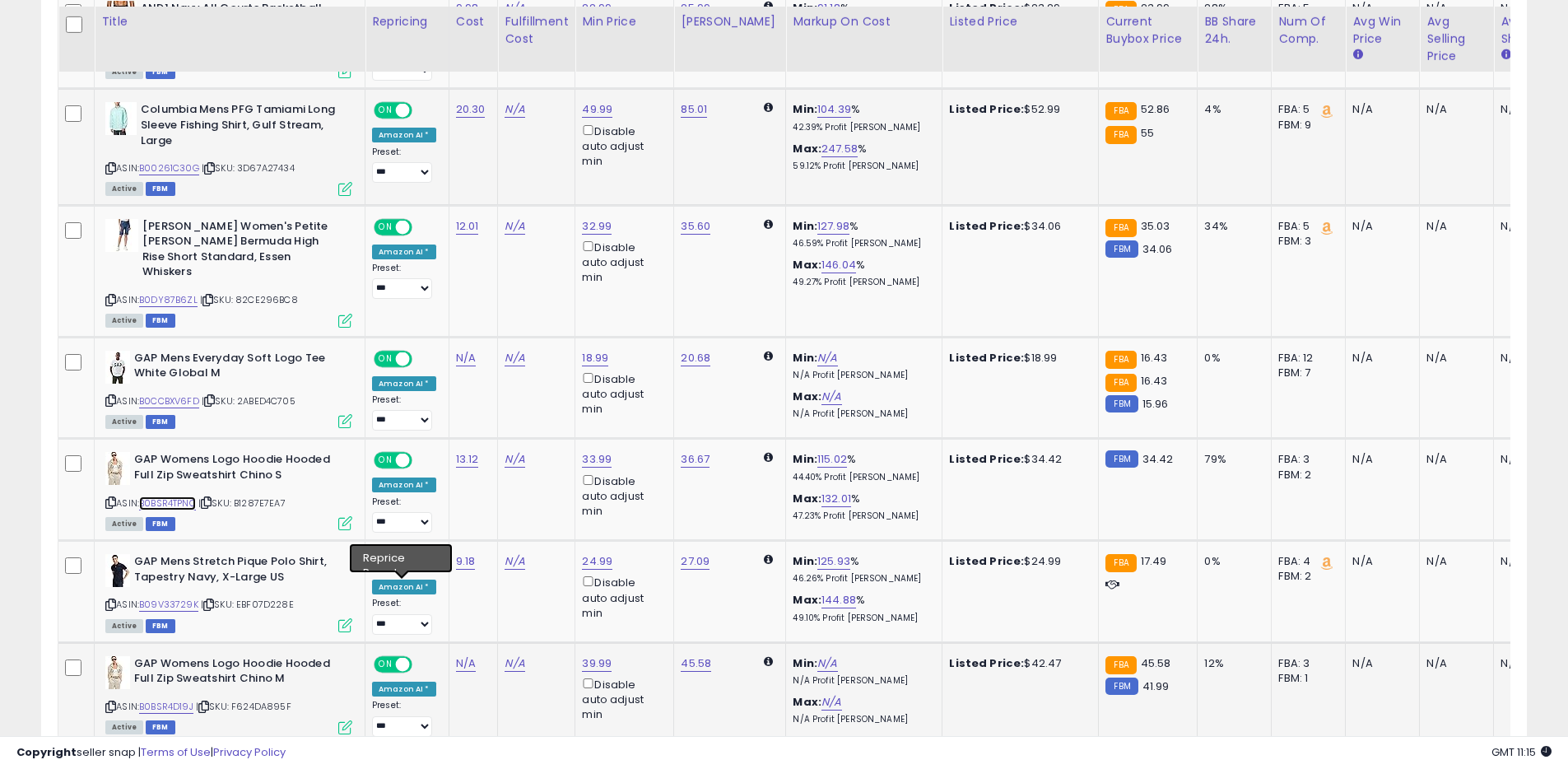
scroll to position [1738, 0]
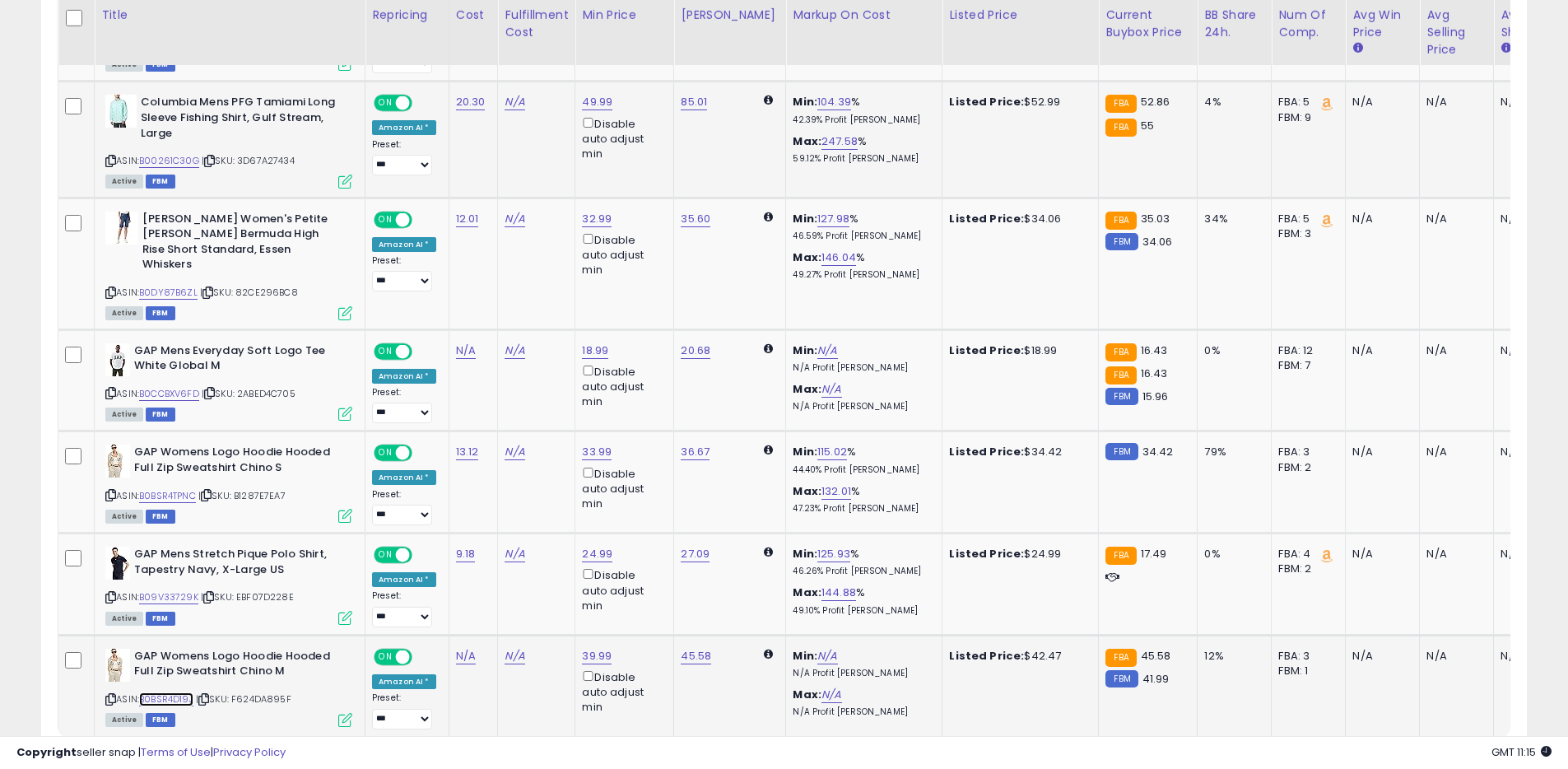
click at [164, 692] on link "B0BSR4D19J" at bounding box center [166, 699] width 55 height 14
click at [174, 489] on link "B0BSR4TPNC" at bounding box center [167, 496] width 56 height 14
